Goal: Communication & Community: Participate in discussion

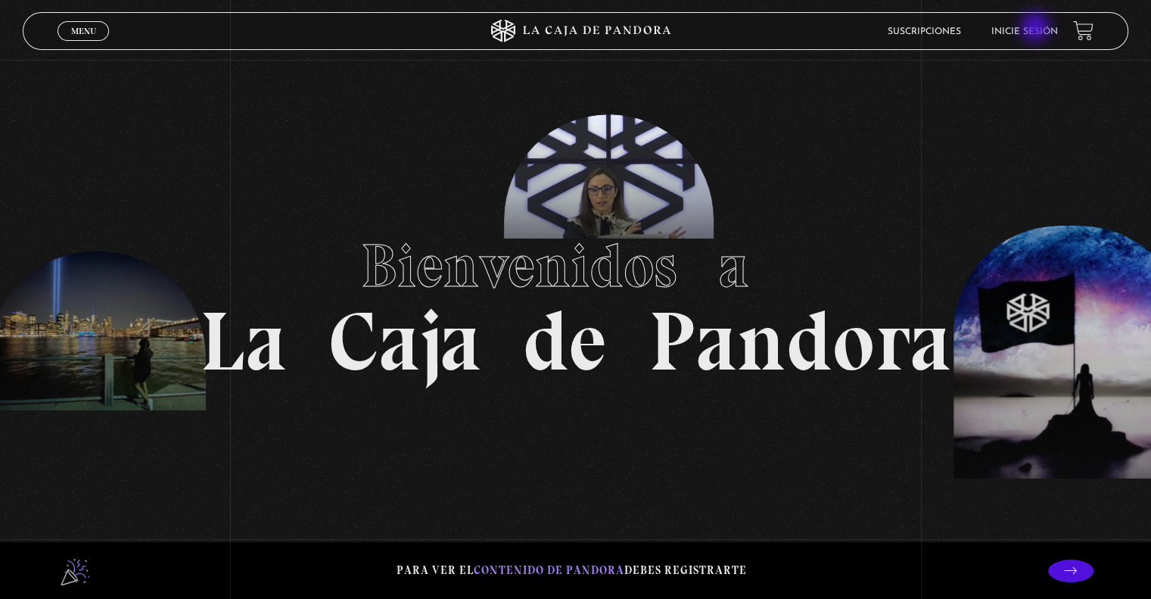
click at [1037, 29] on link "Inicie sesión" at bounding box center [1025, 31] width 67 height 9
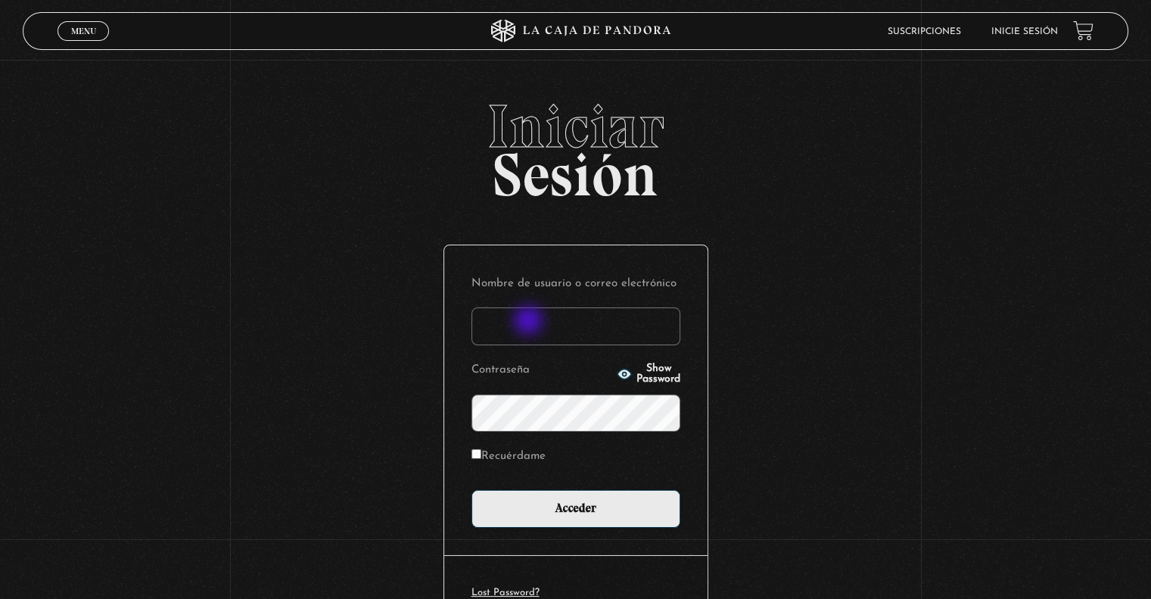
click at [530, 322] on input "Nombre de usuario o correo electrónico" at bounding box center [576, 326] width 209 height 38
type input "jpgleon@gmail.com"
click at [472, 490] on input "Acceder" at bounding box center [576, 509] width 209 height 38
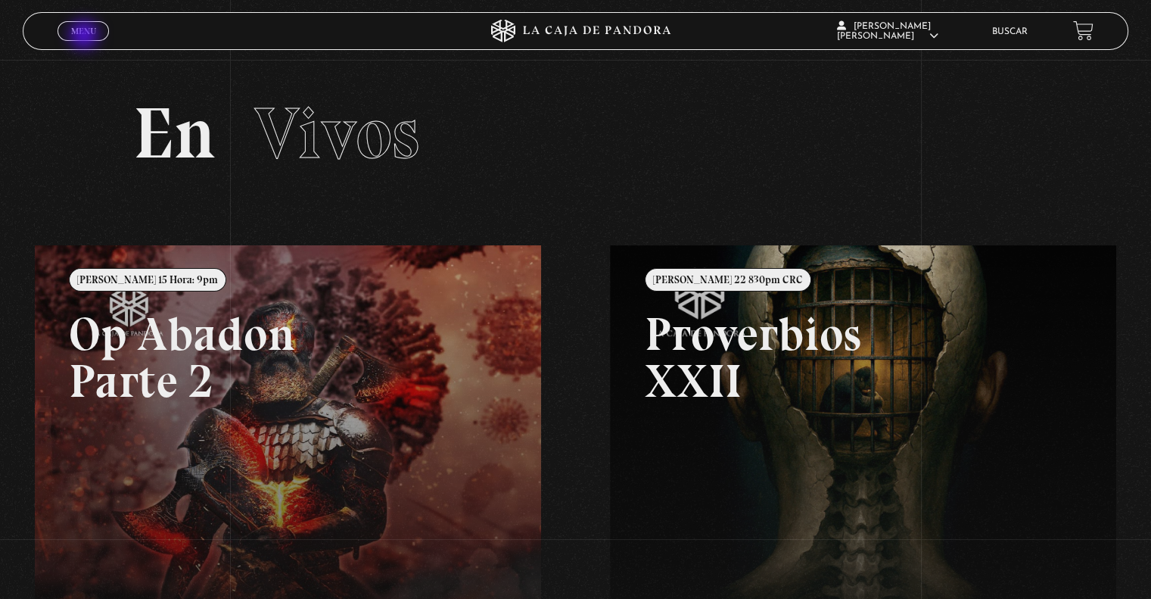
click at [86, 36] on link "Menu Cerrar" at bounding box center [83, 31] width 51 height 20
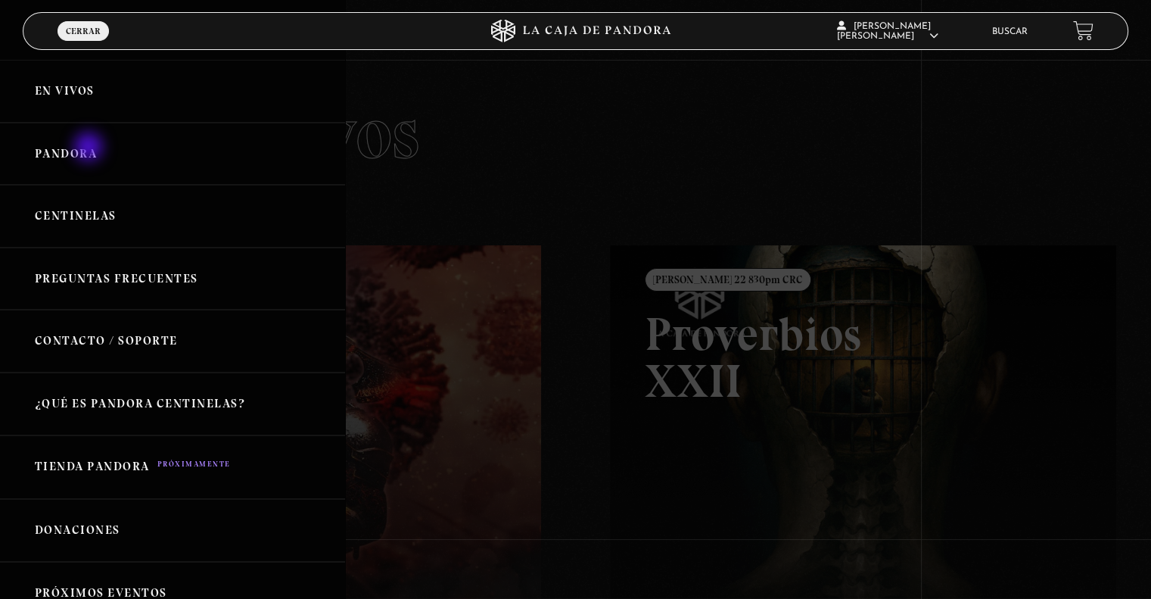
click at [90, 148] on link "Pandora" at bounding box center [172, 154] width 345 height 63
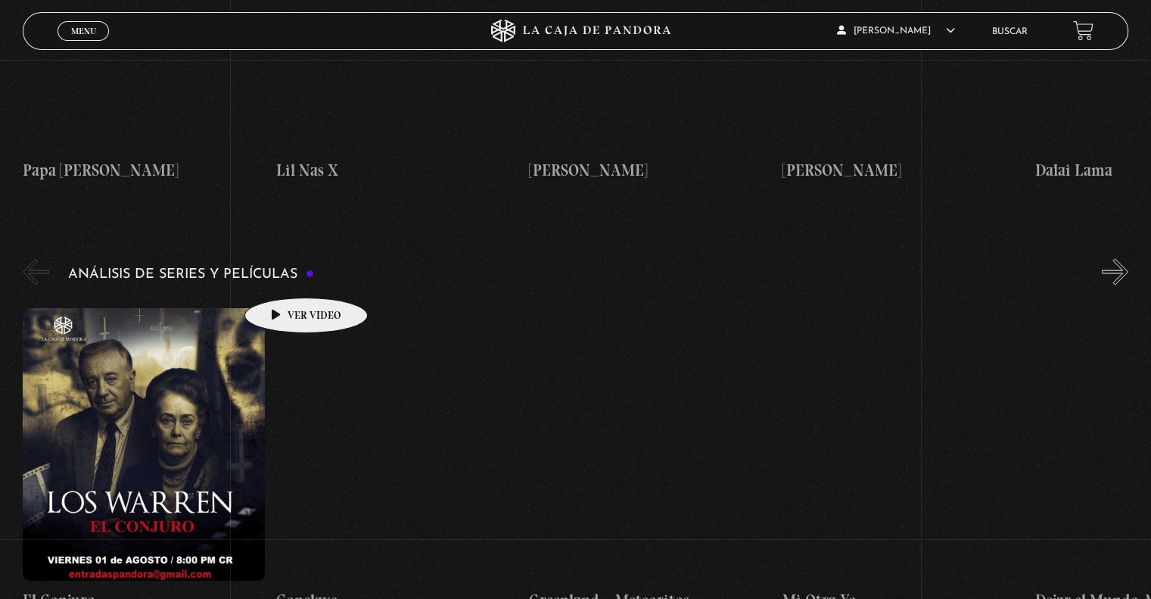
scroll to position [2801, 0]
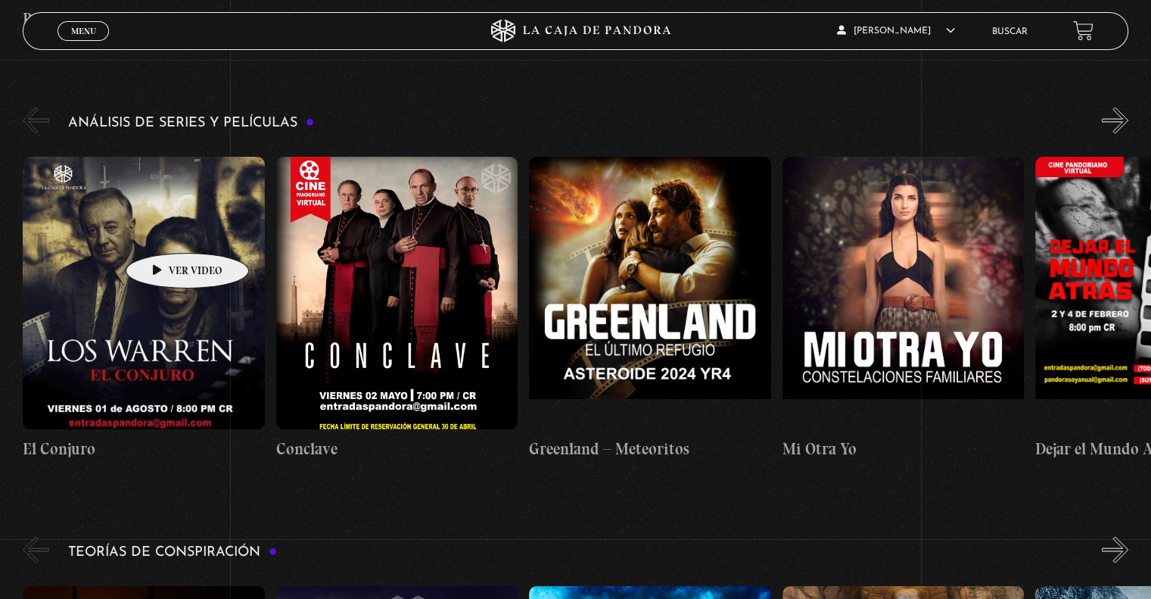
click at [163, 230] on figure at bounding box center [143, 292] width 241 height 272
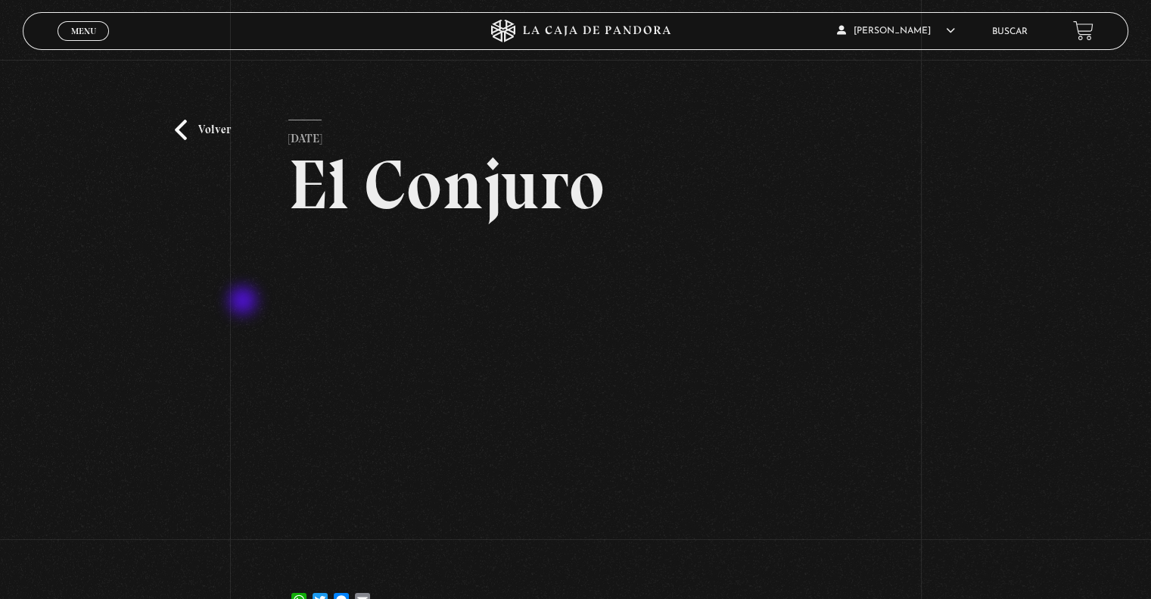
scroll to position [76, 0]
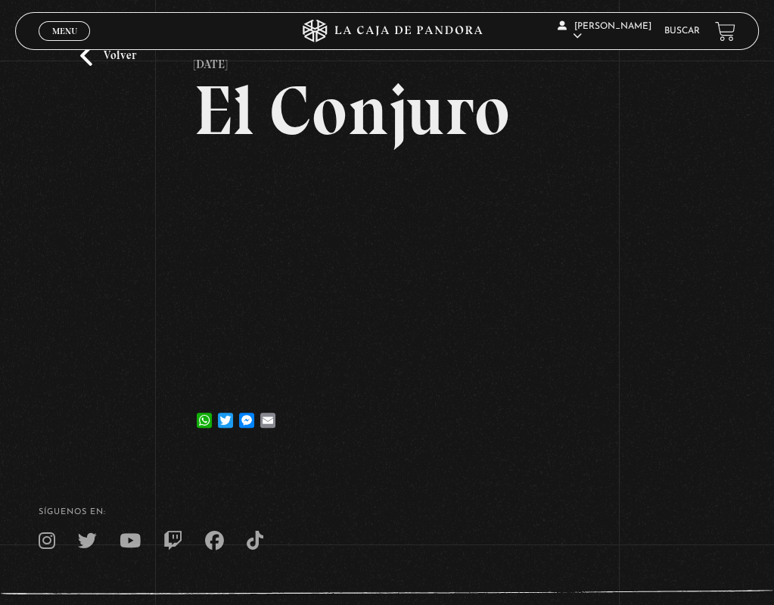
drag, startPoint x: 428, startPoint y: 462, endPoint x: 430, endPoint y: 453, distance: 9.4
click at [428, 462] on footer "SÍguenos en: La Caja de Pandora, Derechos Reservados 2025 Realizado por" at bounding box center [387, 571] width 774 height 232
click at [400, 462] on footer "SÍguenos en: La Caja de Pandora, Derechos Reservados 2025 Realizado por" at bounding box center [387, 571] width 774 height 232
click at [484, 455] on div "Volver 3 agosto, 2025 El Conjuro WhatsApp Twitter Messenger Email" at bounding box center [387, 250] width 387 height 410
click at [413, 416] on div "WhatsApp Twitter Messenger Email" at bounding box center [387, 412] width 387 height 30
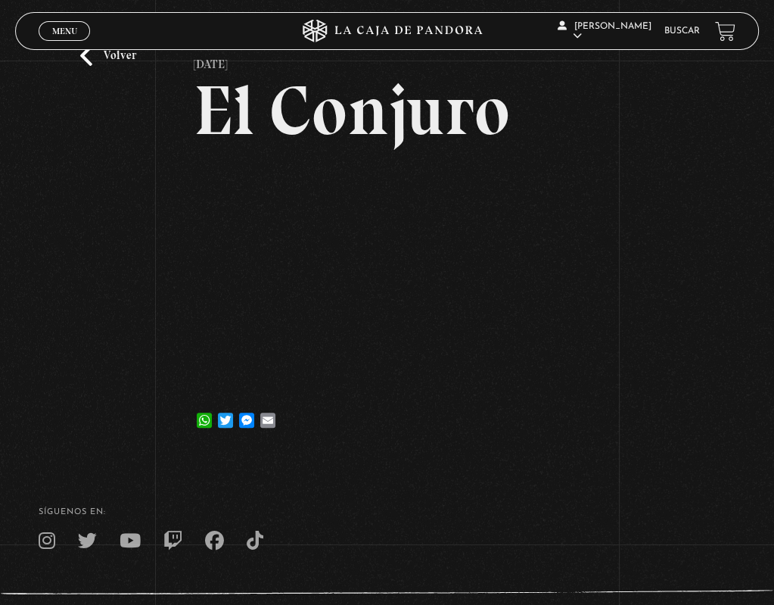
click at [475, 511] on h4 "SÍguenos en:" at bounding box center [387, 512] width 697 height 8
click at [487, 461] on footer "SÍguenos en: La Caja de Pandora, Derechos Reservados 2025 Realizado por" at bounding box center [387, 571] width 774 height 232
click at [518, 486] on footer "SÍguenos en: La Caja de Pandora, Derechos Reservados 2025 Realizado por" at bounding box center [387, 571] width 774 height 232
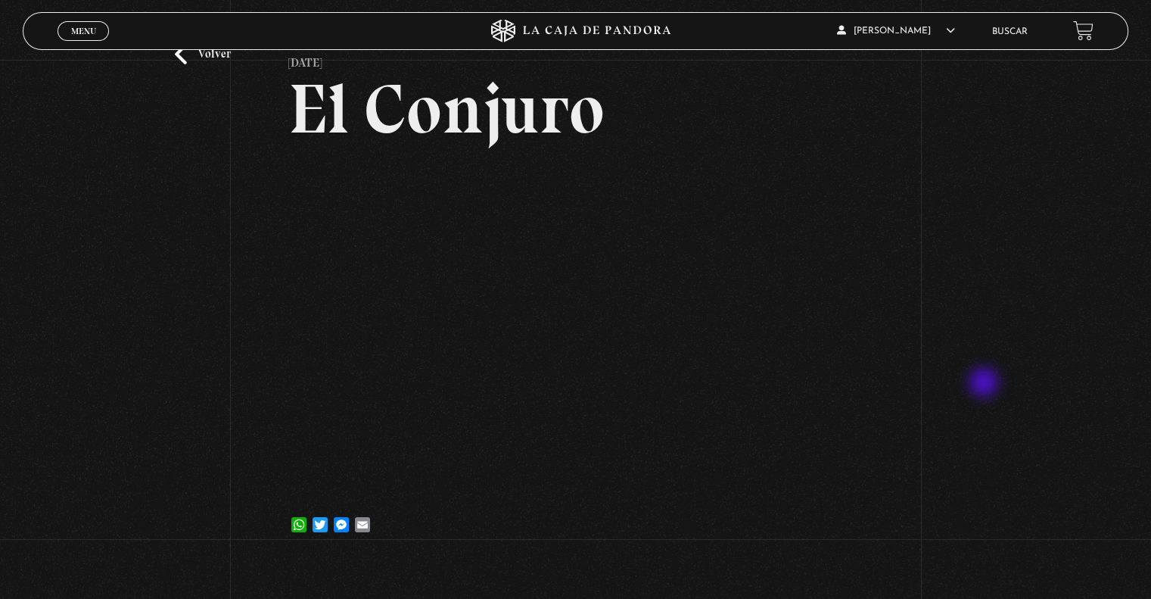
click at [986, 384] on div "Volver 3 agosto, 2025 El Conjuro WhatsApp Twitter Messenger Email" at bounding box center [575, 271] width 1151 height 575
drag, startPoint x: 117, startPoint y: 335, endPoint x: 153, endPoint y: 279, distance: 66.1
click at [117, 334] on div "Volver 3 agosto, 2025 El Conjuro WhatsApp Twitter Messenger Email" at bounding box center [575, 271] width 1151 height 575
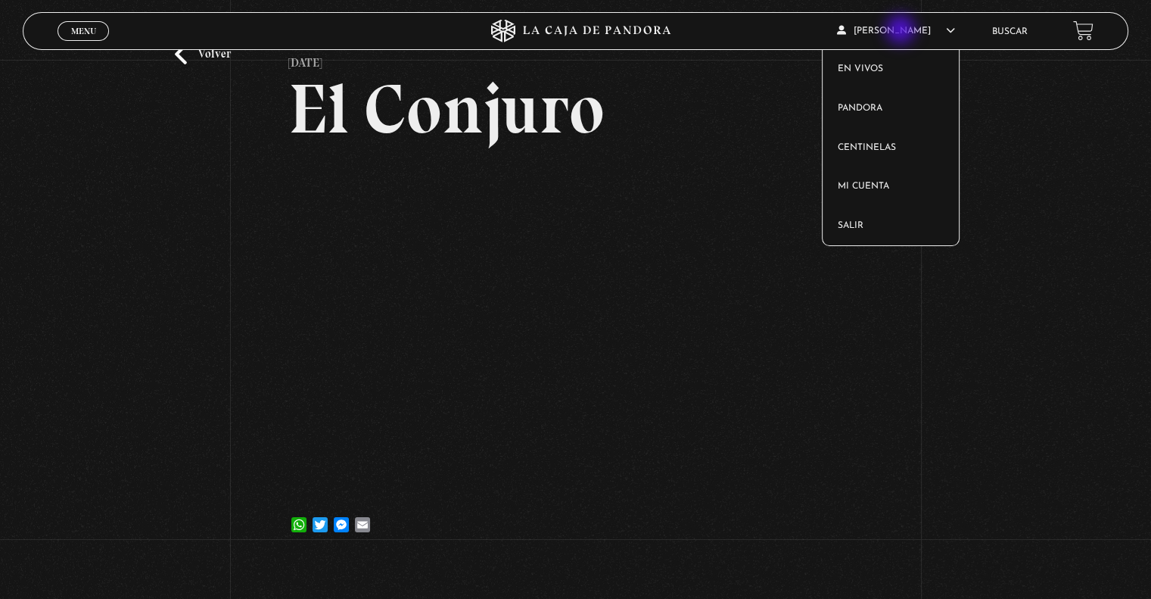
click at [902, 31] on article "Juan P Gomez Leon En vivos Pandora Centinelas Mi cuenta Salir" at bounding box center [906, 31] width 139 height 36
click at [864, 230] on link "Salir" at bounding box center [891, 226] width 137 height 39
